Goal: Check status: Check status

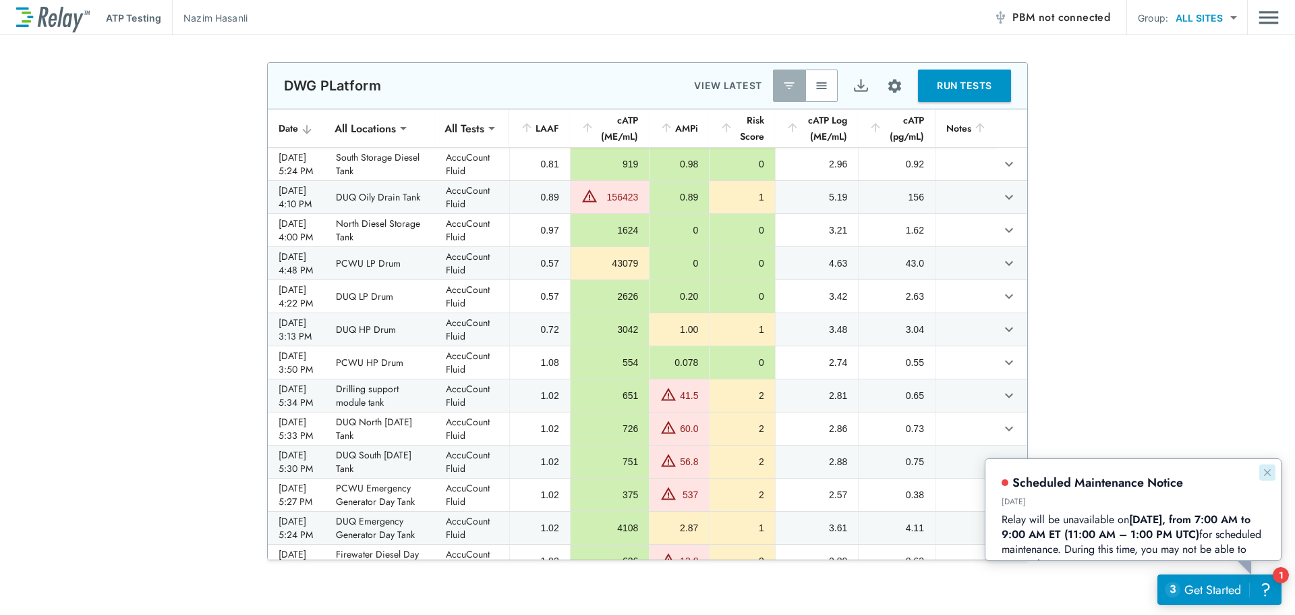
click at [1272, 470] on icon "Dismiss announcement" at bounding box center [1266, 471] width 11 height 11
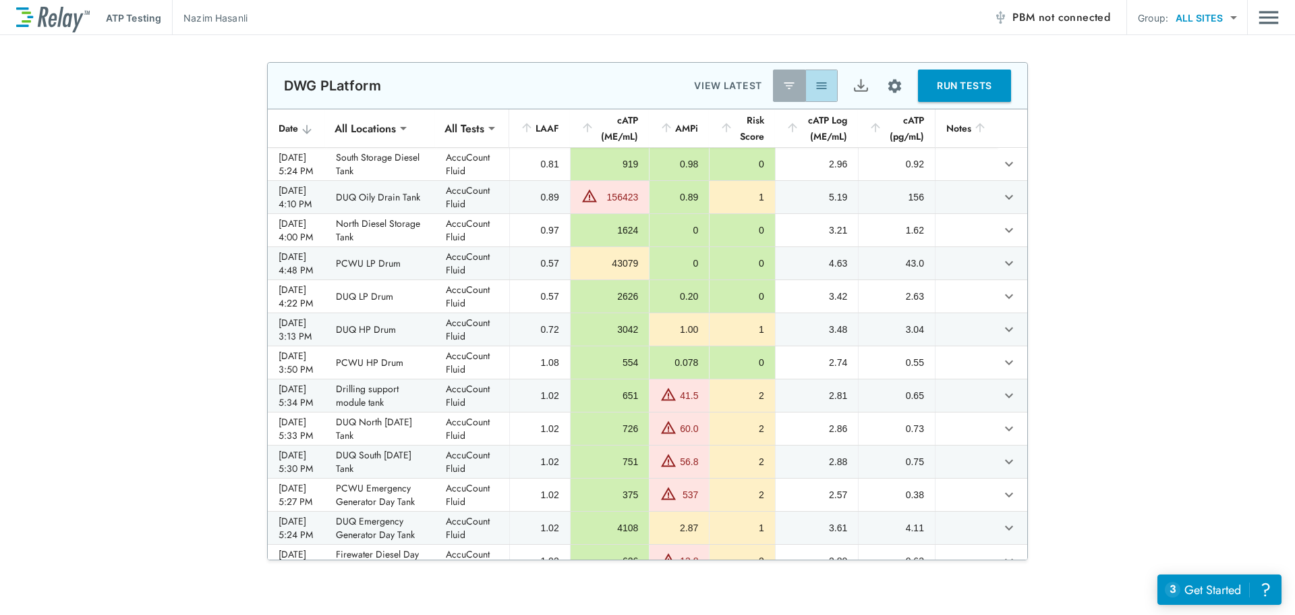
click at [815, 87] on img "button" at bounding box center [821, 85] width 13 height 13
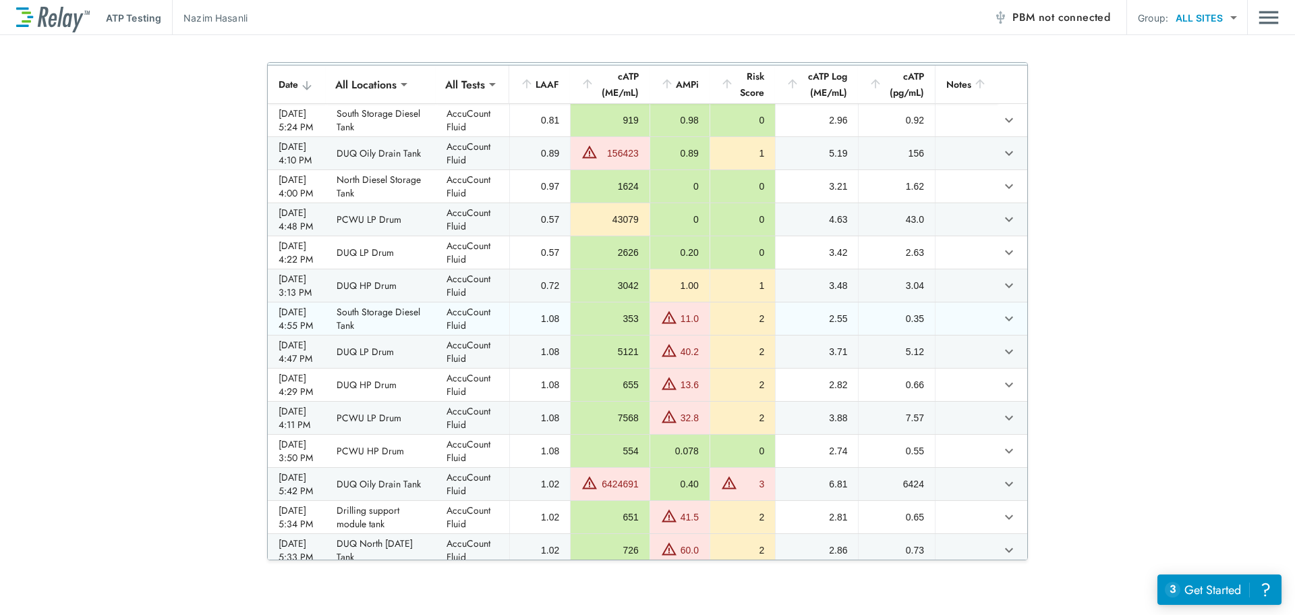
scroll to position [67, 0]
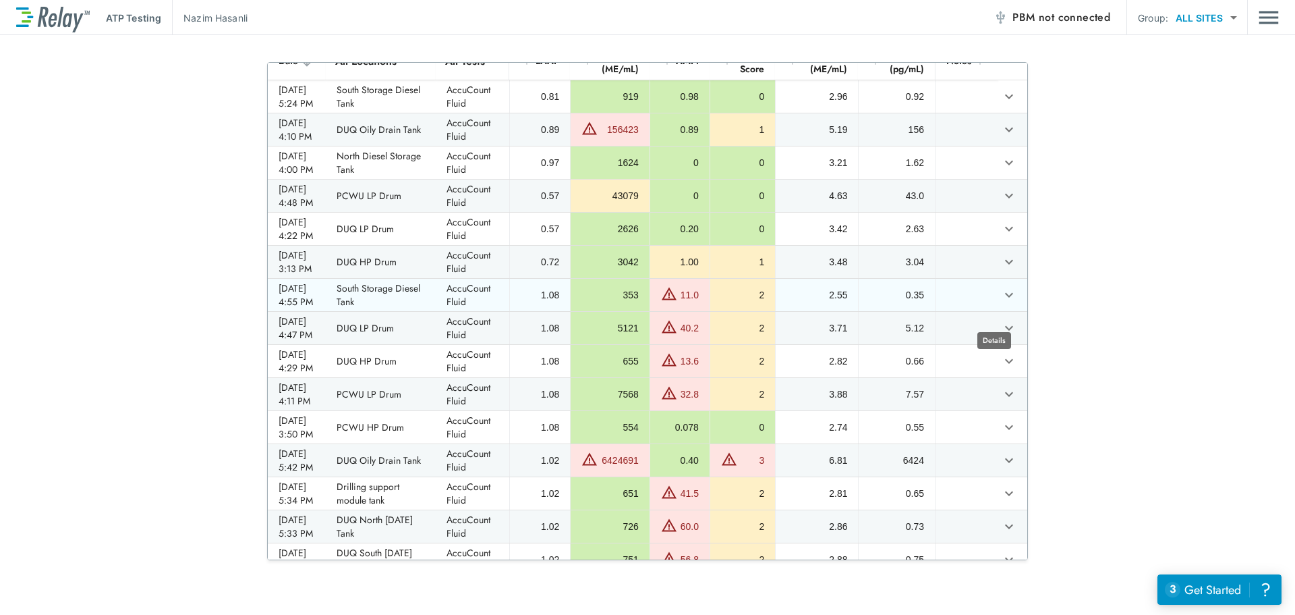
click at [1001, 303] on icon "expand row" at bounding box center [1009, 295] width 16 height 16
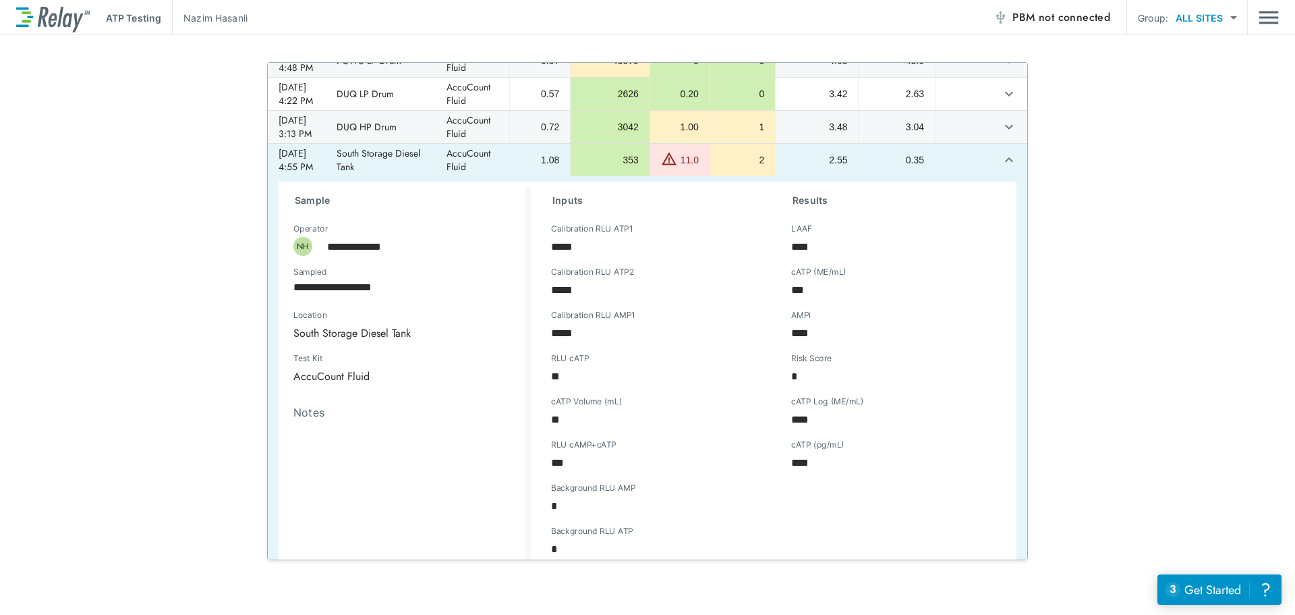
scroll to position [270, 0]
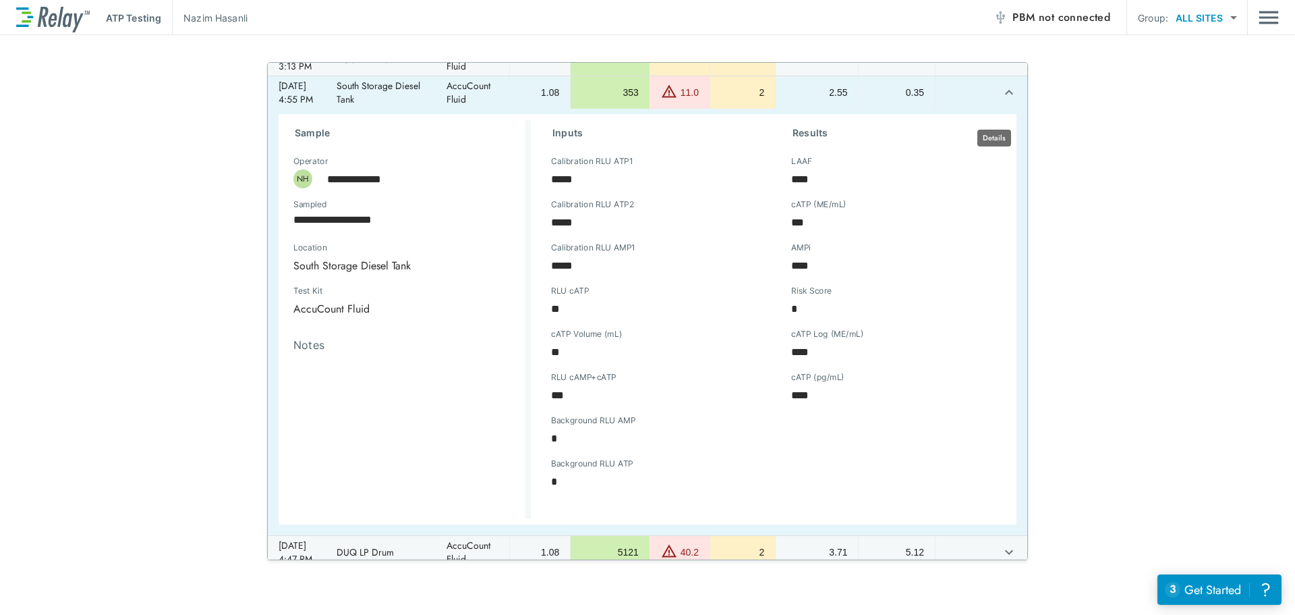
click at [1001, 101] on icon "expand row" at bounding box center [1009, 92] width 16 height 16
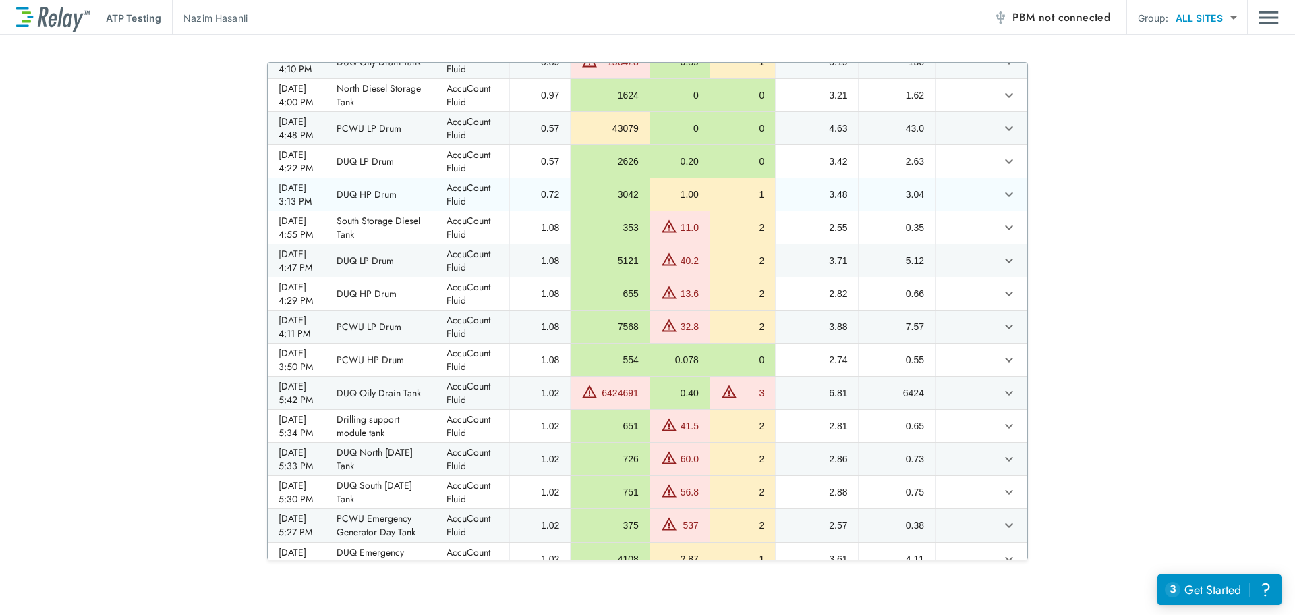
scroll to position [0, 0]
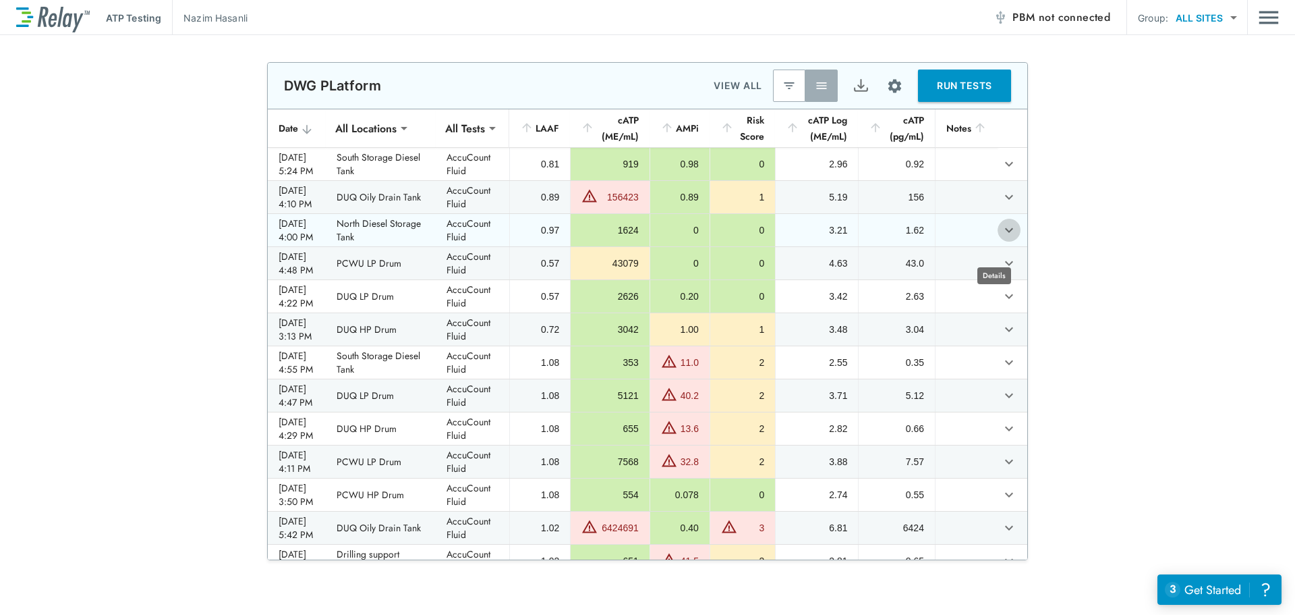
click at [1001, 238] on icon "expand row" at bounding box center [1009, 230] width 16 height 16
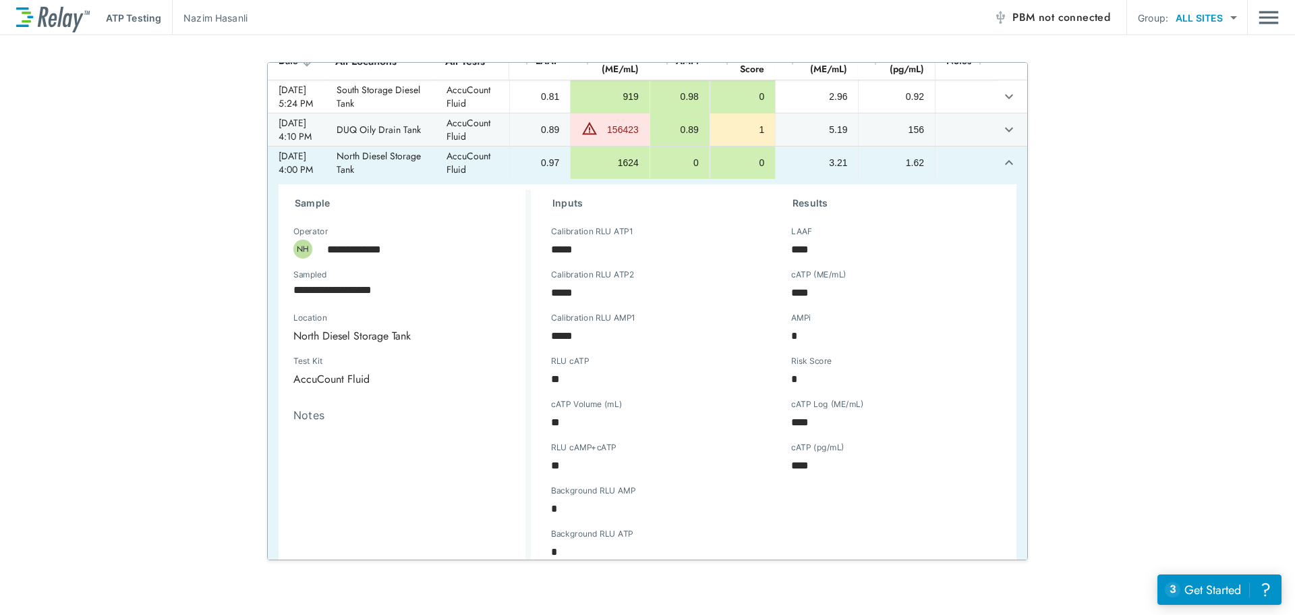
scroll to position [135, 0]
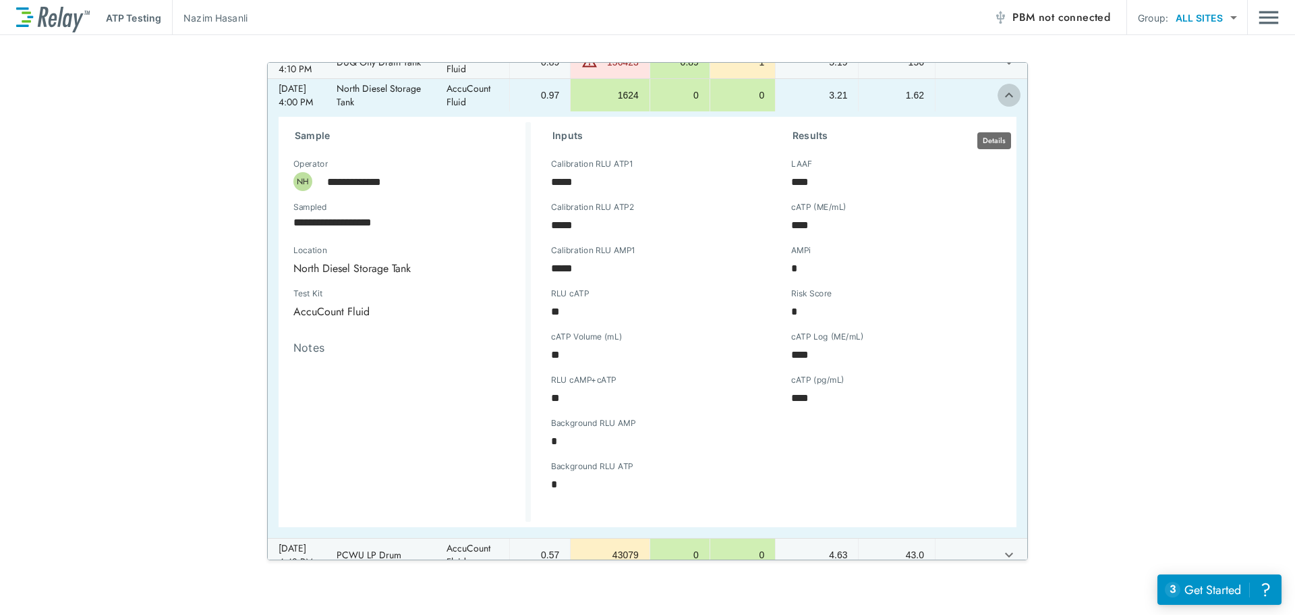
click at [1001, 103] on icon "expand row" at bounding box center [1009, 95] width 16 height 16
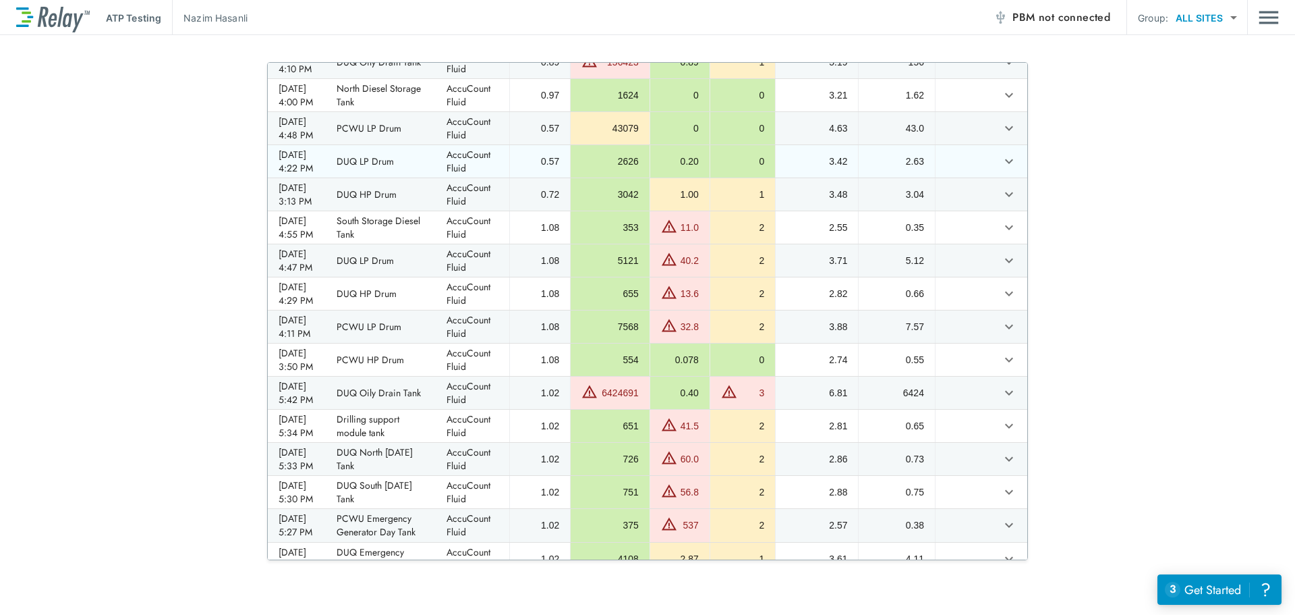
scroll to position [0, 0]
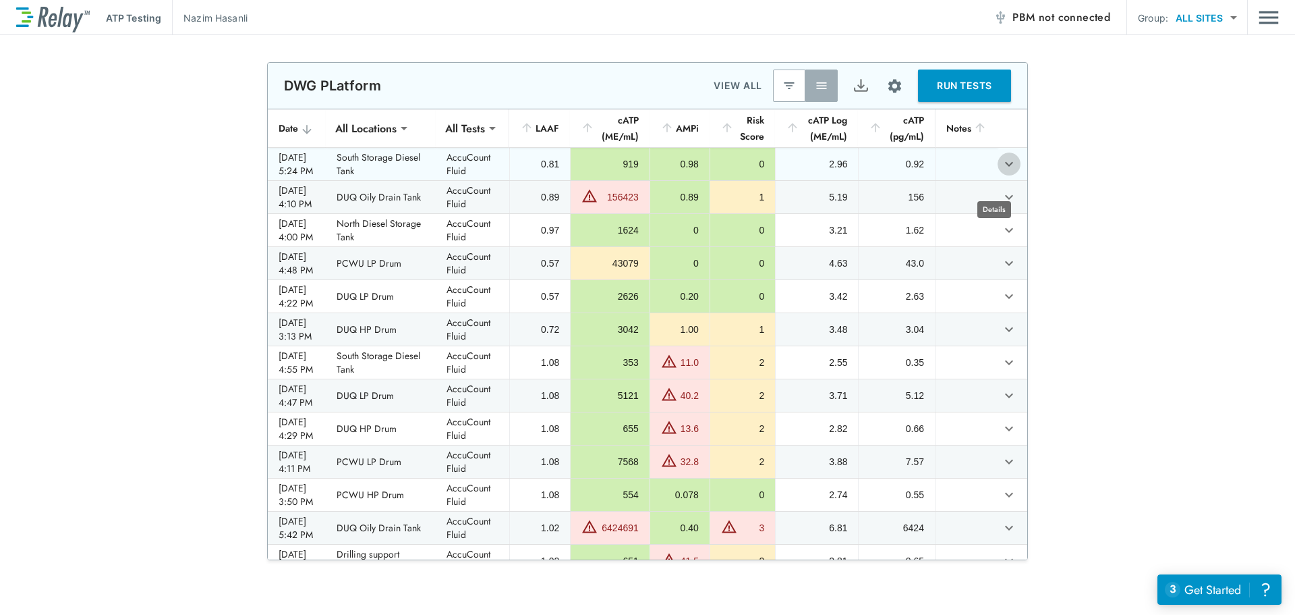
click at [1001, 172] on icon "expand row" at bounding box center [1009, 164] width 16 height 16
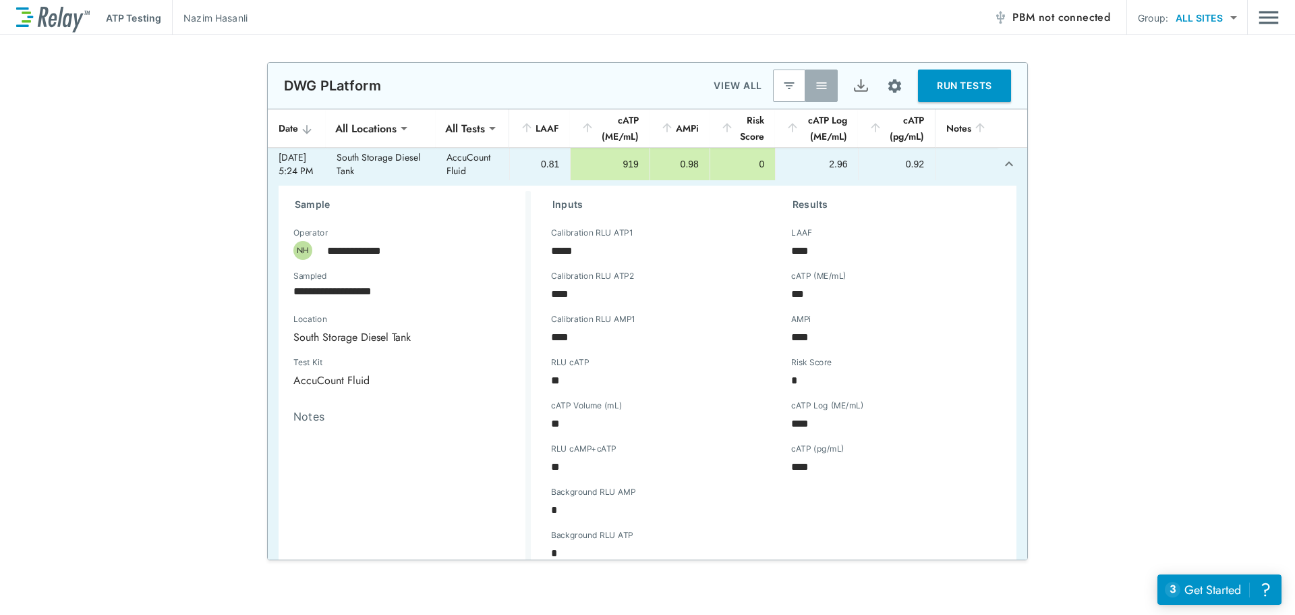
scroll to position [67, 0]
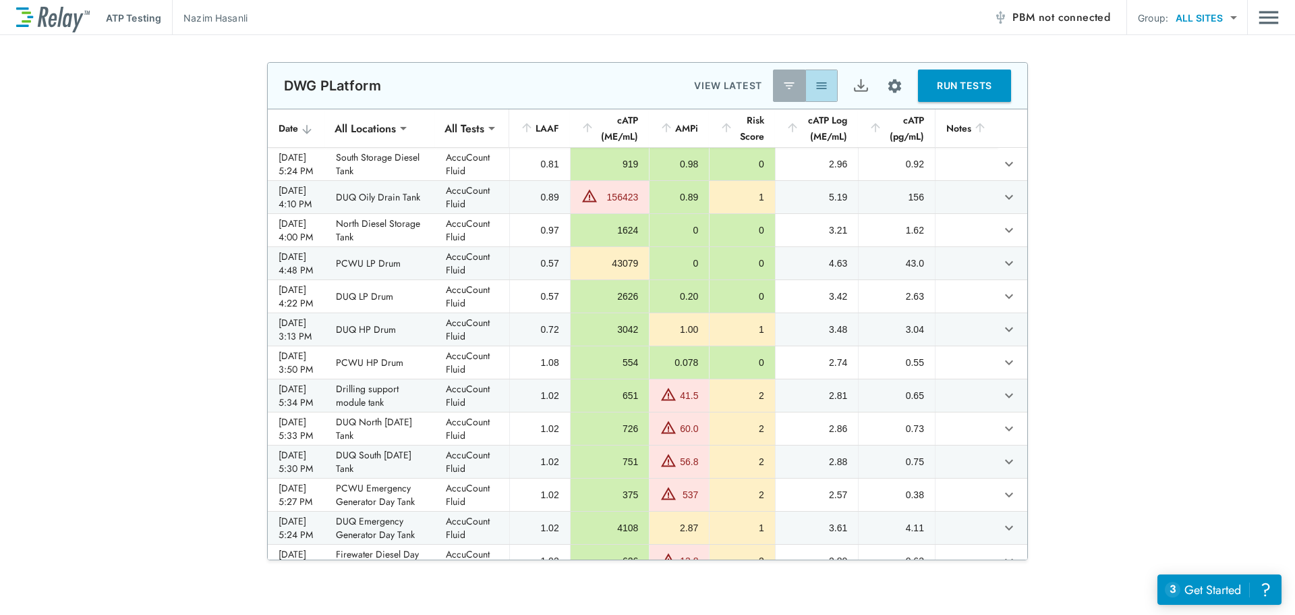
click at [815, 84] on img "button" at bounding box center [821, 85] width 13 height 13
